Goal: Find specific page/section: Find specific page/section

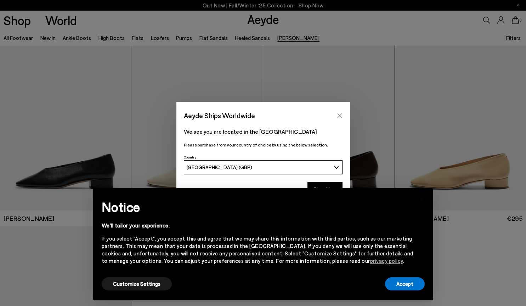
click at [342, 114] on icon "Close" at bounding box center [340, 116] width 6 height 6
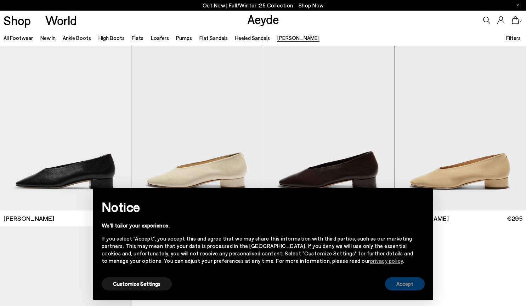
click at [391, 289] on button "Accept" at bounding box center [405, 284] width 40 height 13
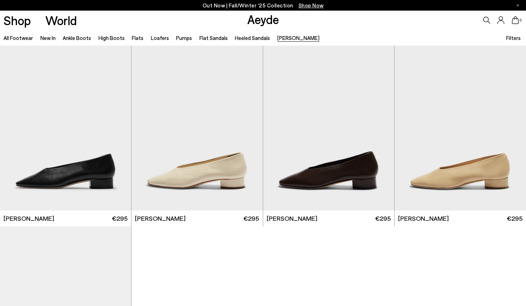
scroll to position [0, 0]
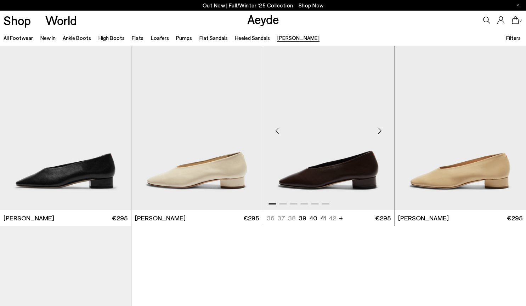
click at [333, 165] on img "1 / 6" at bounding box center [328, 127] width 131 height 165
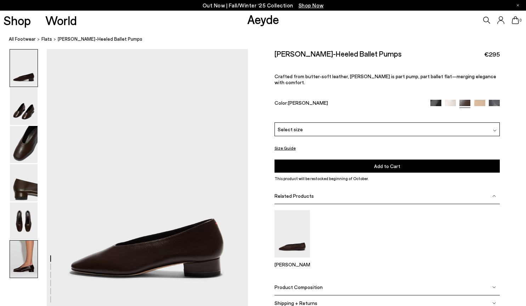
click at [24, 255] on img at bounding box center [24, 259] width 28 height 37
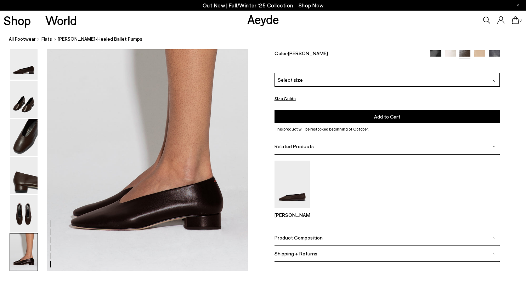
scroll to position [1397, 0]
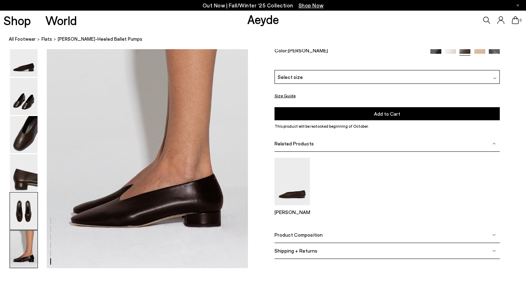
click at [18, 219] on img at bounding box center [24, 211] width 28 height 37
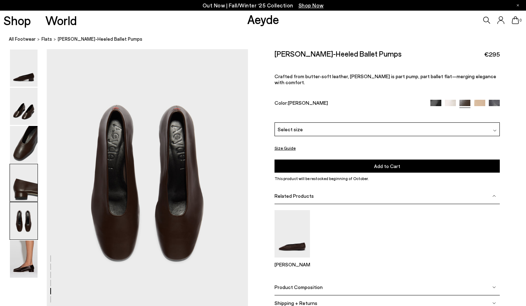
click at [33, 169] on img at bounding box center [24, 182] width 28 height 37
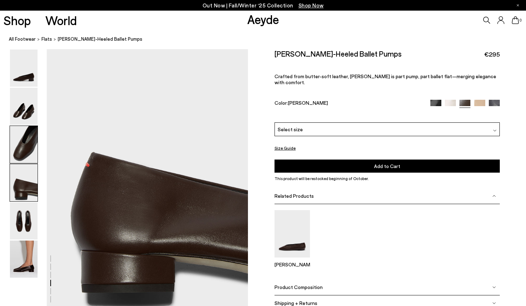
click at [22, 142] on img at bounding box center [24, 144] width 28 height 37
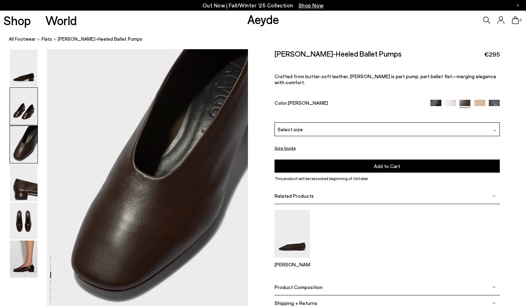
click at [23, 120] on img at bounding box center [24, 106] width 28 height 37
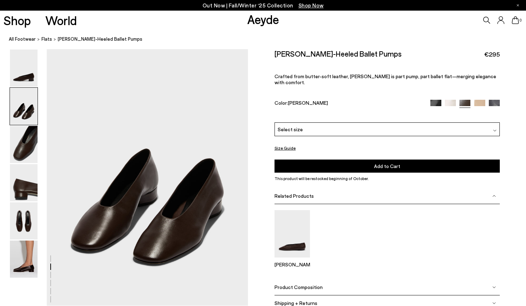
scroll to position [270, 0]
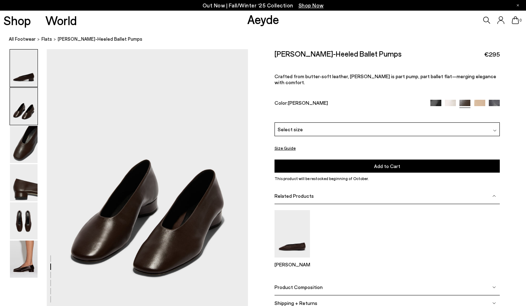
click at [33, 72] on img at bounding box center [24, 68] width 28 height 37
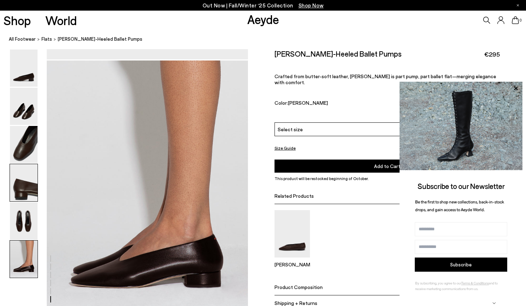
scroll to position [1334, 0]
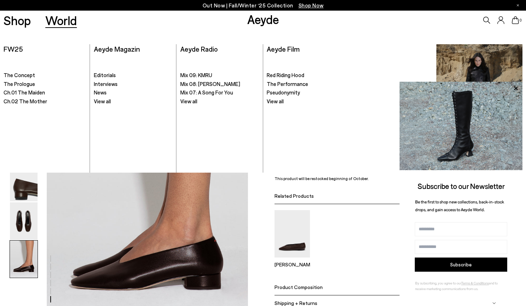
click at [75, 19] on link "World" at bounding box center [61, 20] width 32 height 12
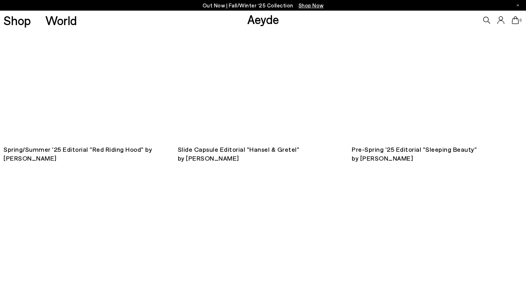
scroll to position [805, 0]
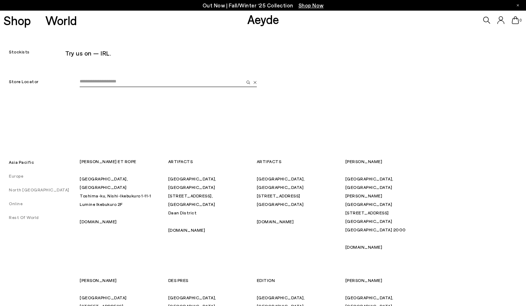
click at [123, 81] on input "email" at bounding box center [162, 82] width 164 height 11
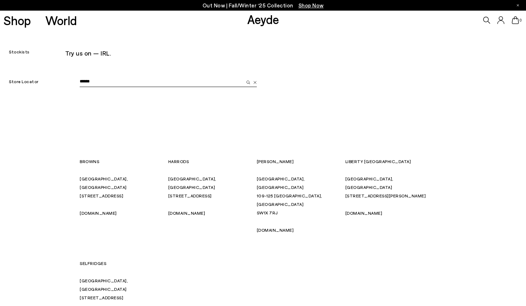
type input "******"
click at [444, 227] on div "Store Locator ****** BROWNS London, United Kingdom 39 Brook Street, London, W1K…" at bounding box center [263, 229] width 526 height 338
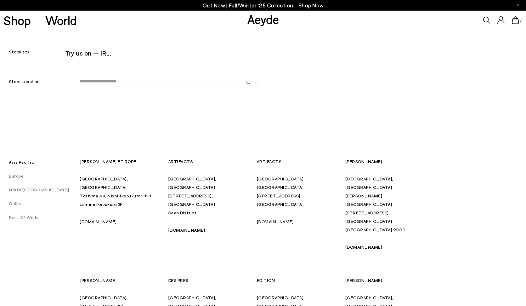
click at [136, 80] on input "email" at bounding box center [162, 82] width 164 height 11
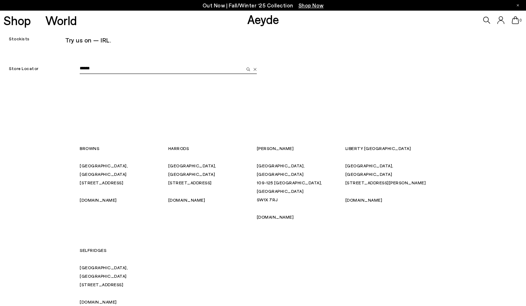
scroll to position [16, 0]
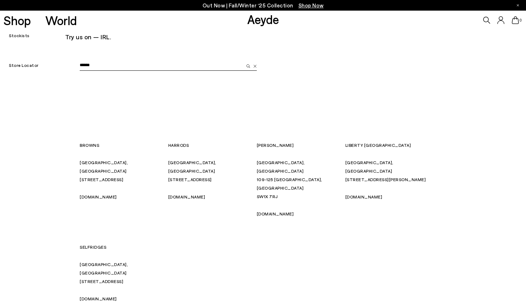
type input "******"
click at [244, 60] on button "submit" at bounding box center [247, 65] width 7 height 11
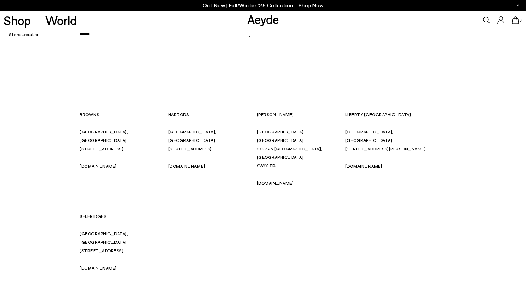
scroll to position [37, 0]
